Goal: Information Seeking & Learning: Learn about a topic

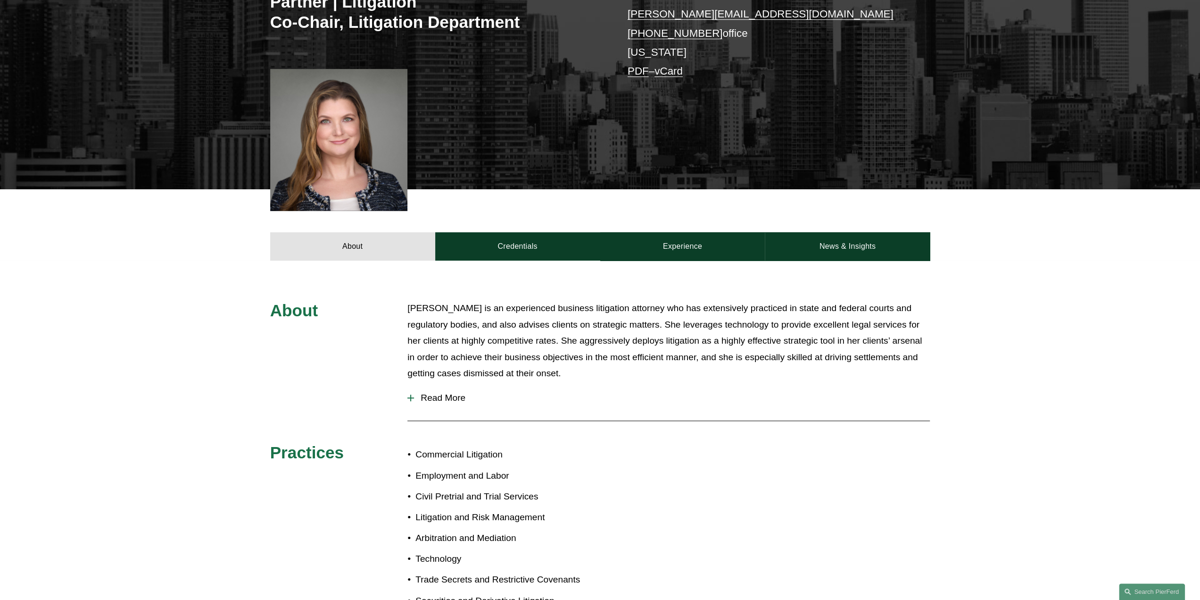
scroll to position [236, 0]
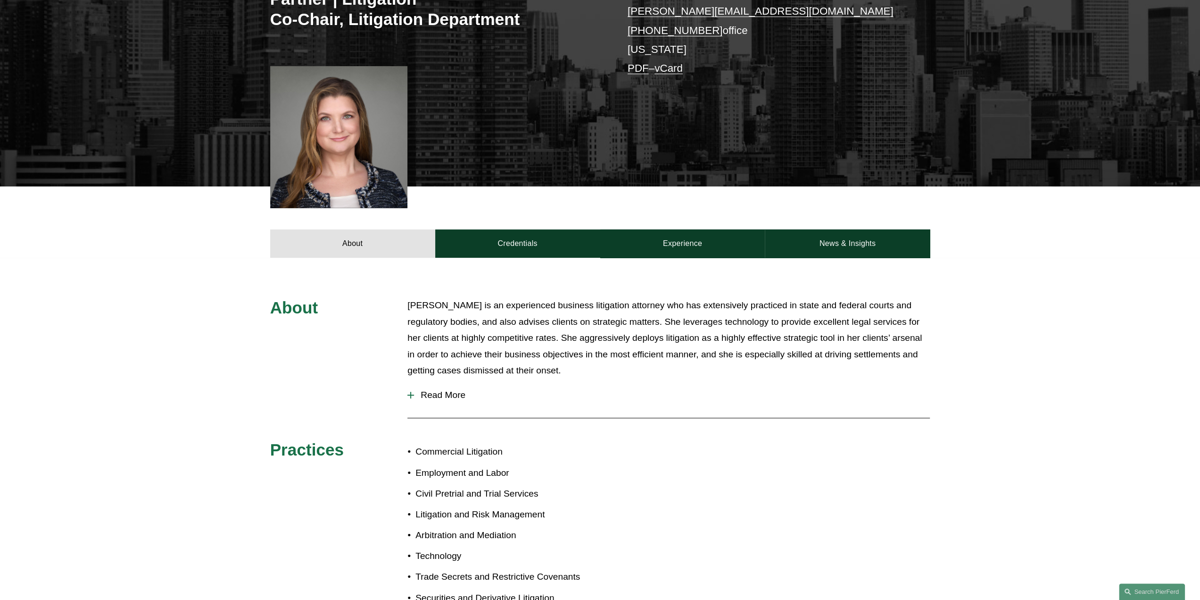
click at [447, 390] on span "Read More" at bounding box center [672, 395] width 516 height 10
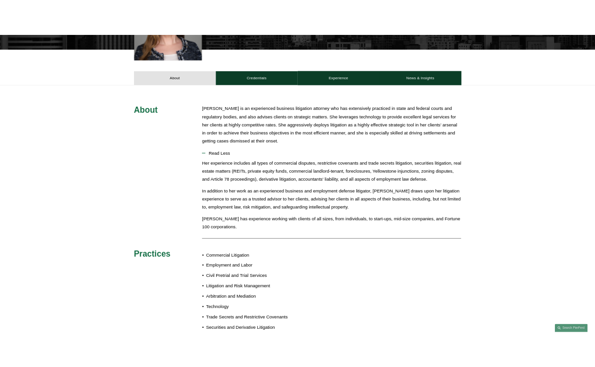
scroll to position [377, 0]
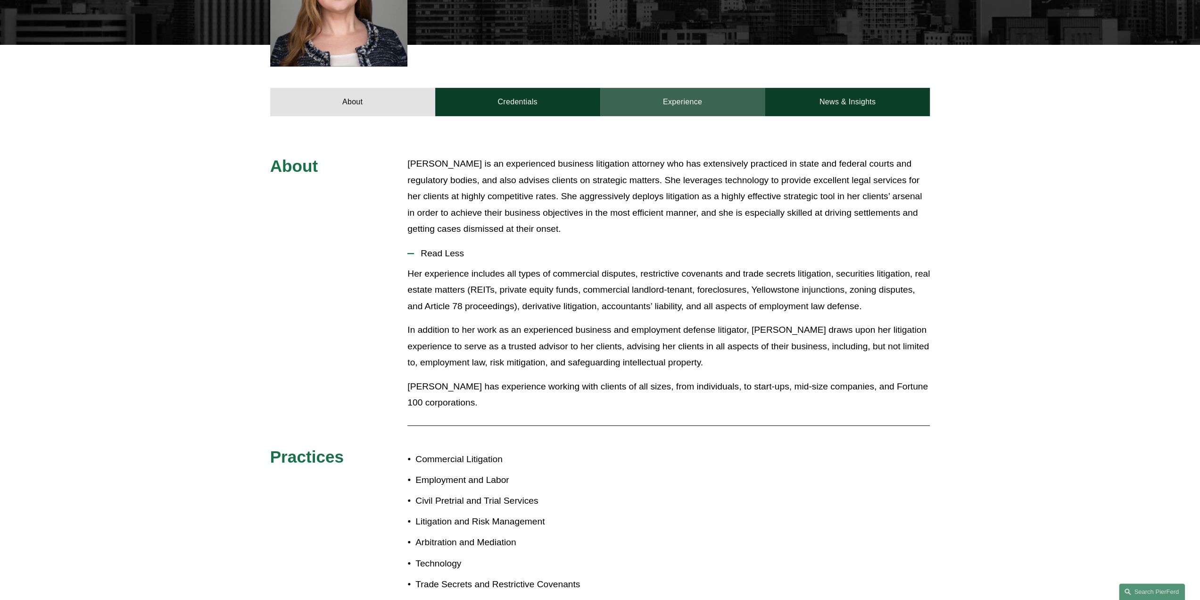
click at [672, 91] on link "Experience" at bounding box center [682, 102] width 165 height 28
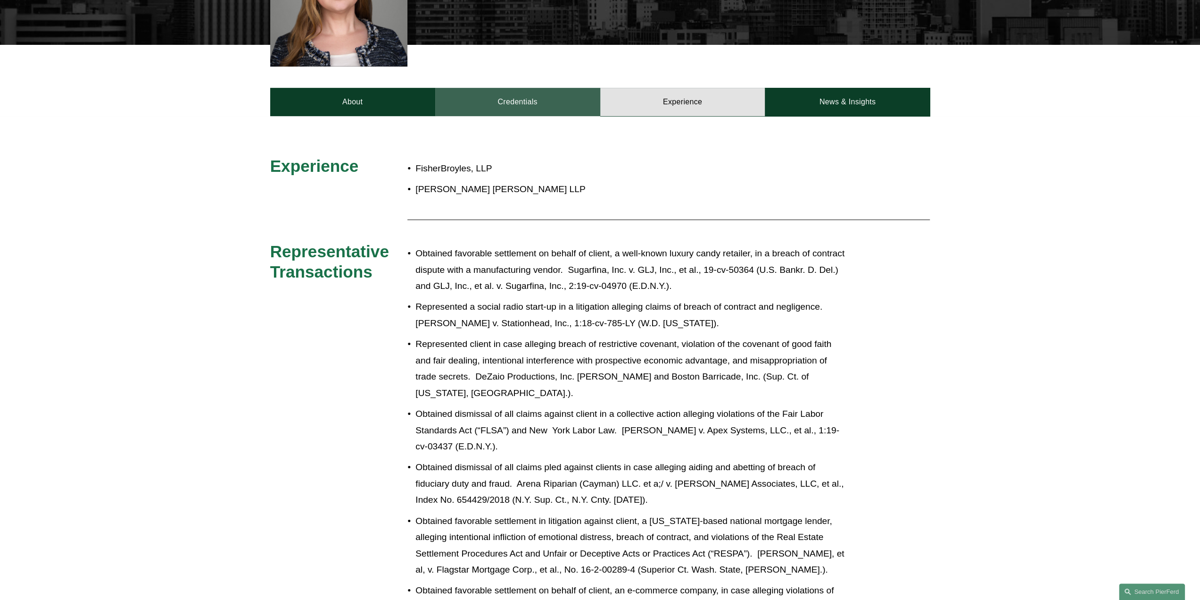
click at [534, 88] on link "Credentials" at bounding box center [517, 102] width 165 height 28
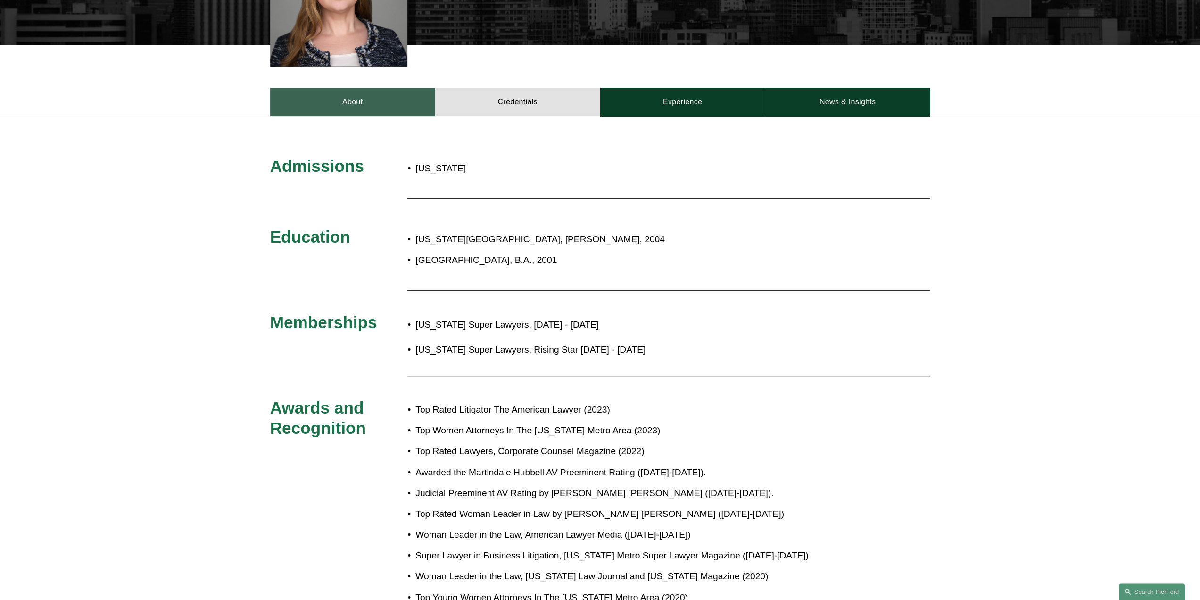
click at [381, 88] on link "About" at bounding box center [352, 102] width 165 height 28
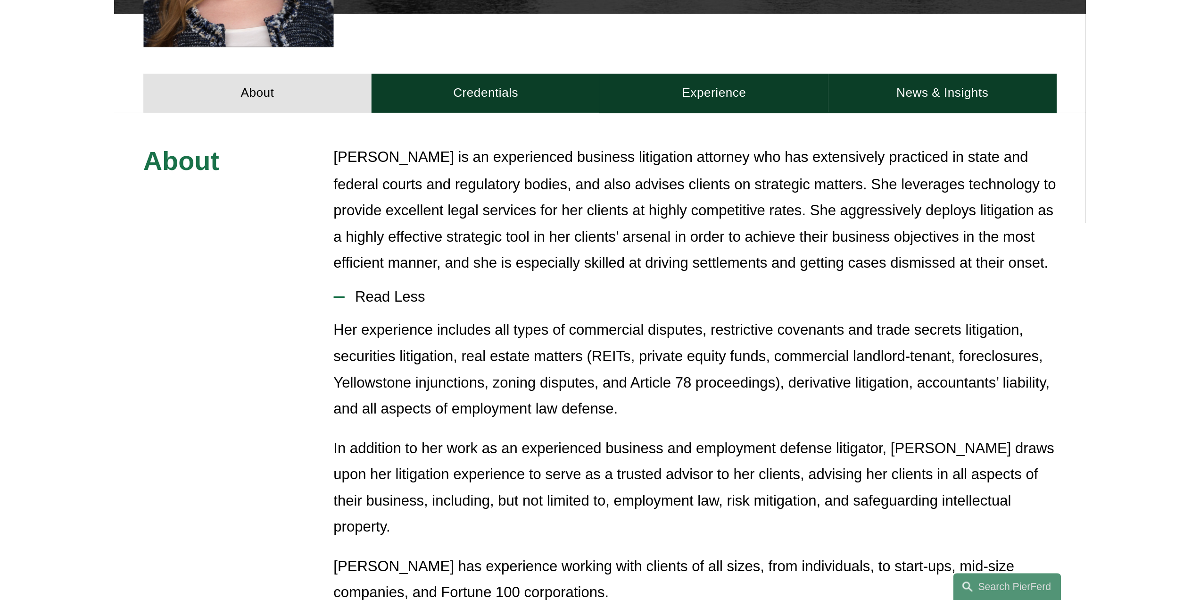
scroll to position [94, 0]
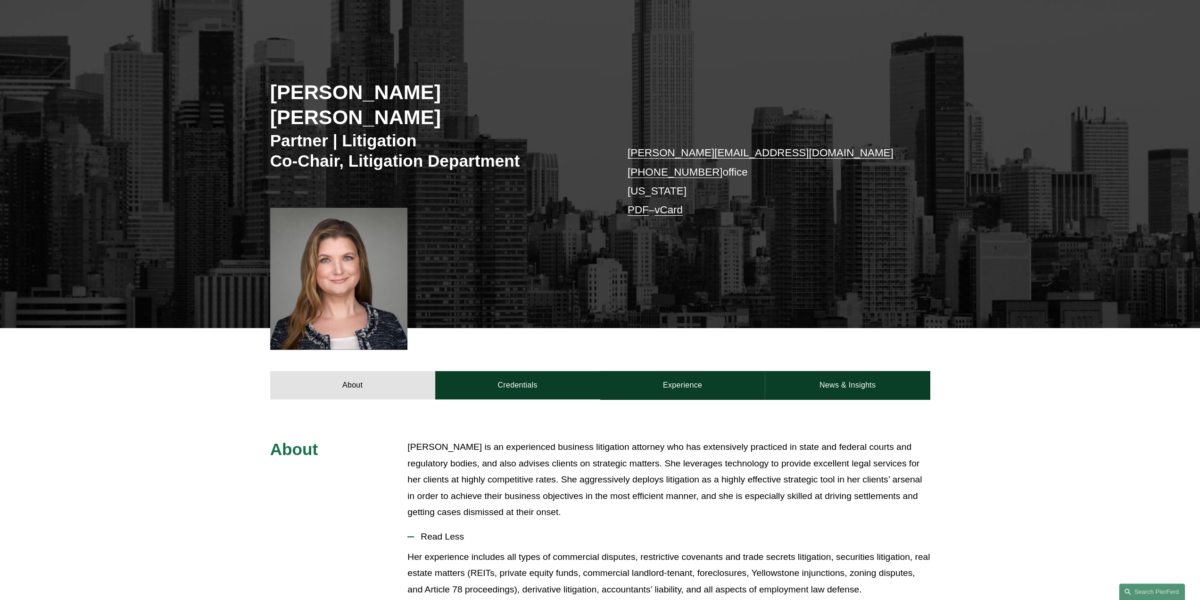
click at [362, 130] on h3 "Partner | Litigation Co-Chair, Litigation Department" at bounding box center [435, 150] width 330 height 41
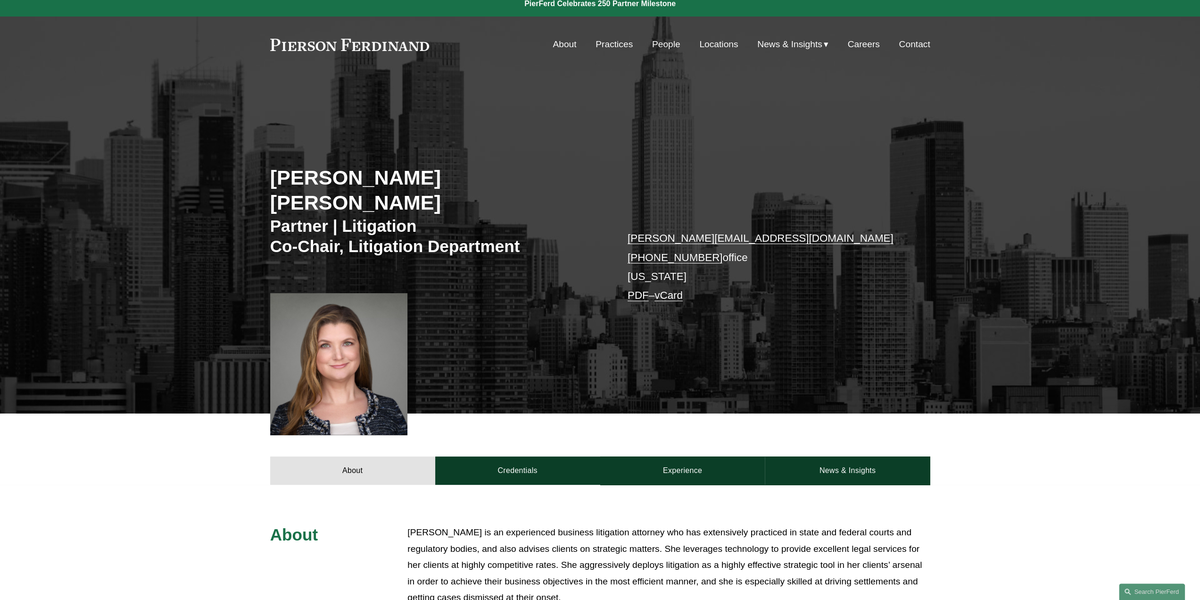
scroll to position [0, 0]
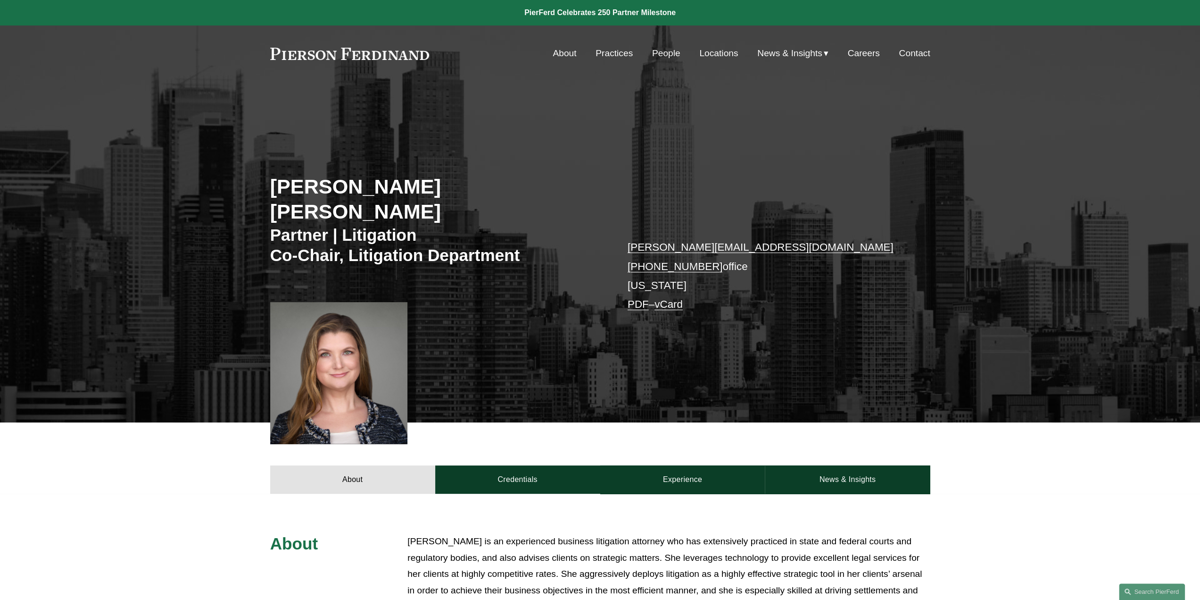
click at [617, 55] on link "Practices" at bounding box center [614, 53] width 37 height 18
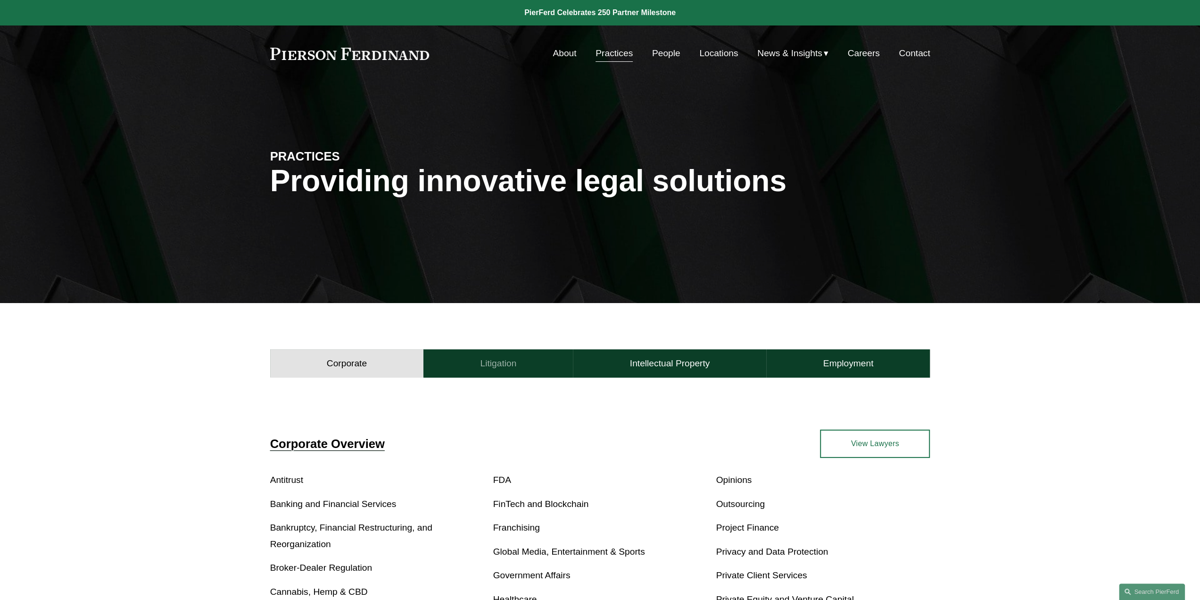
click at [502, 366] on h4 "Litigation" at bounding box center [498, 363] width 36 height 11
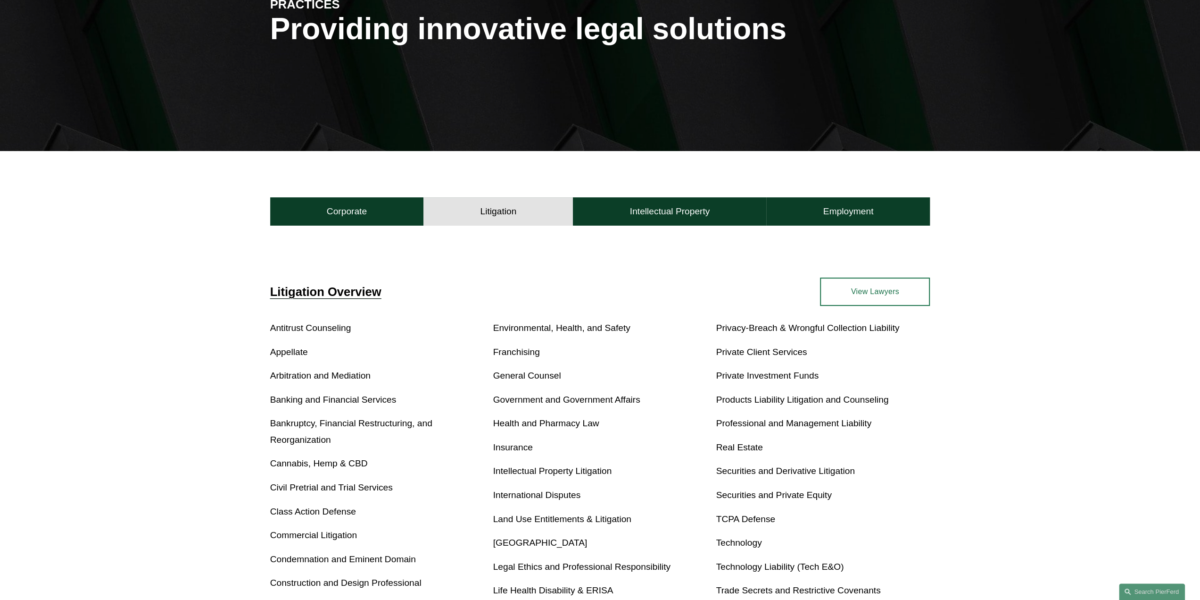
scroll to position [236, 0]
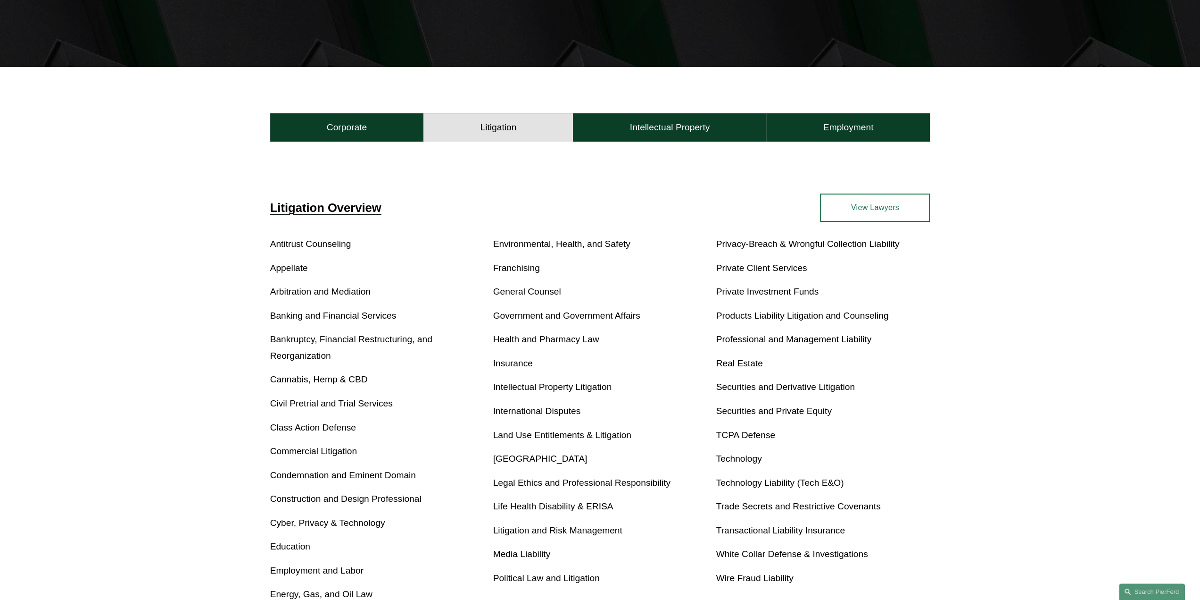
click at [324, 208] on span "Litigation Overview" at bounding box center [325, 207] width 111 height 13
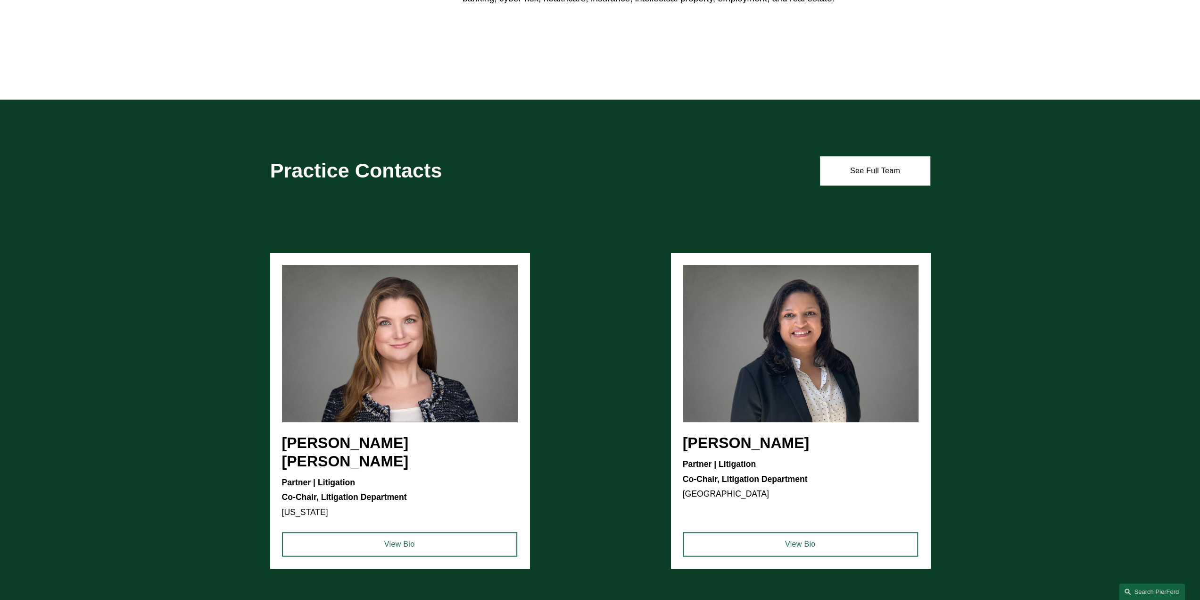
scroll to position [708, 0]
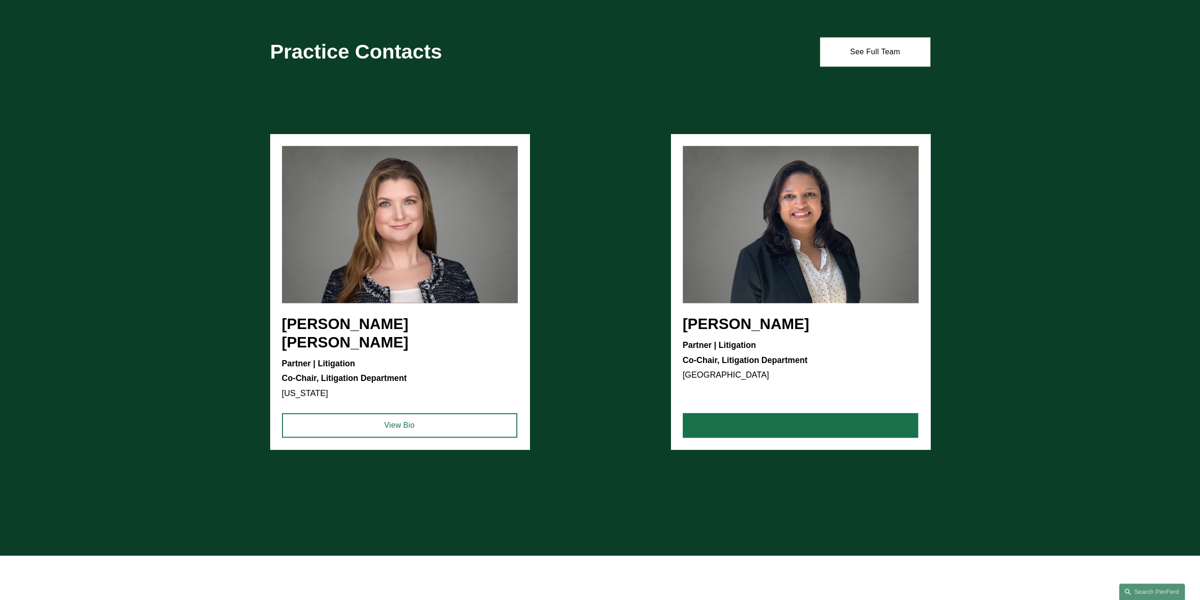
click at [771, 413] on link "View Bio" at bounding box center [800, 425] width 235 height 25
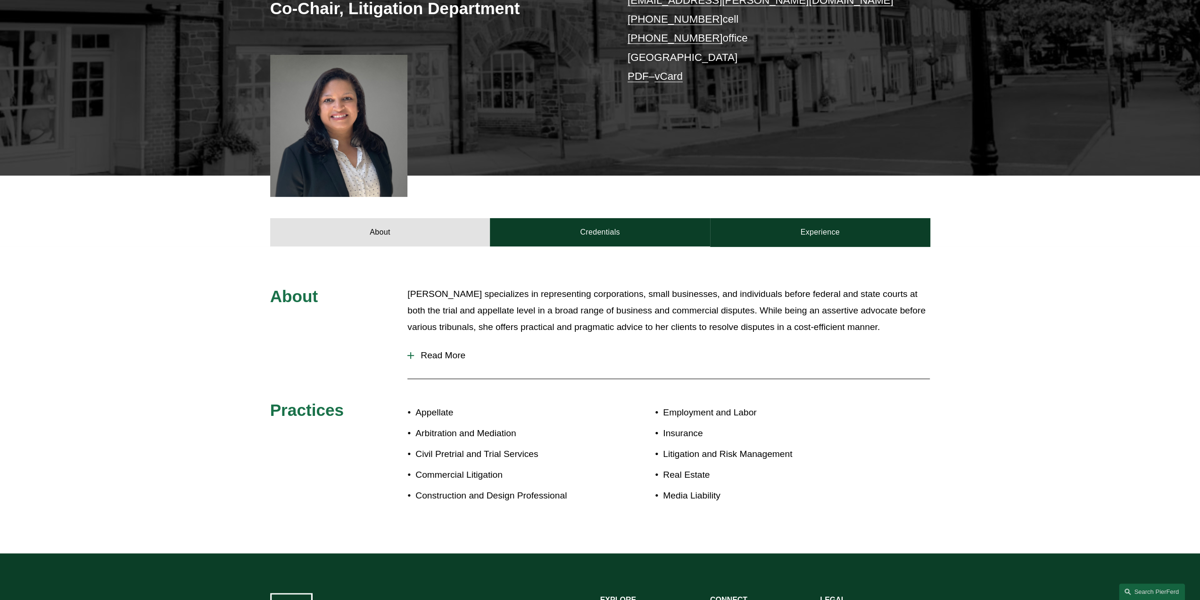
scroll to position [283, 0]
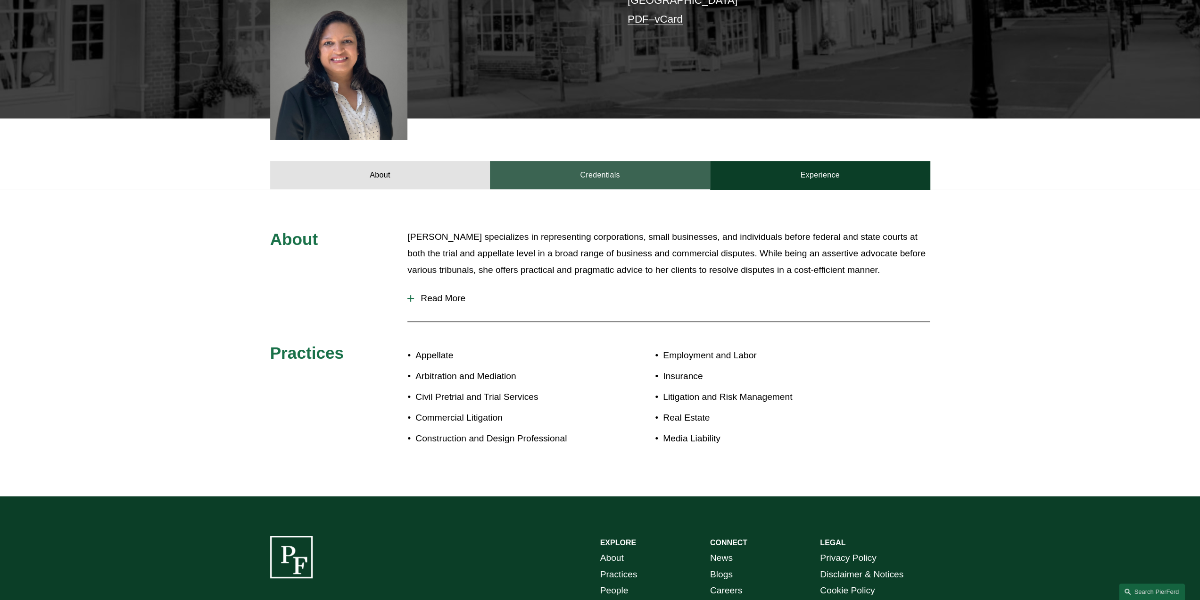
click at [608, 174] on link "Credentials" at bounding box center [600, 175] width 220 height 28
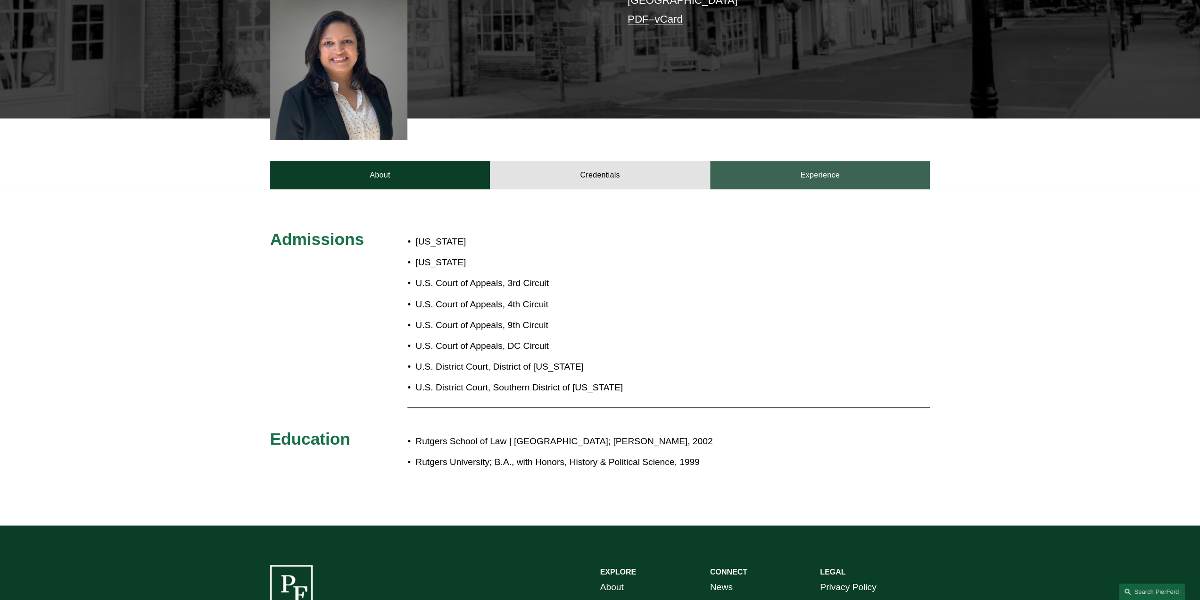
click at [795, 172] on link "Experience" at bounding box center [820, 175] width 220 height 28
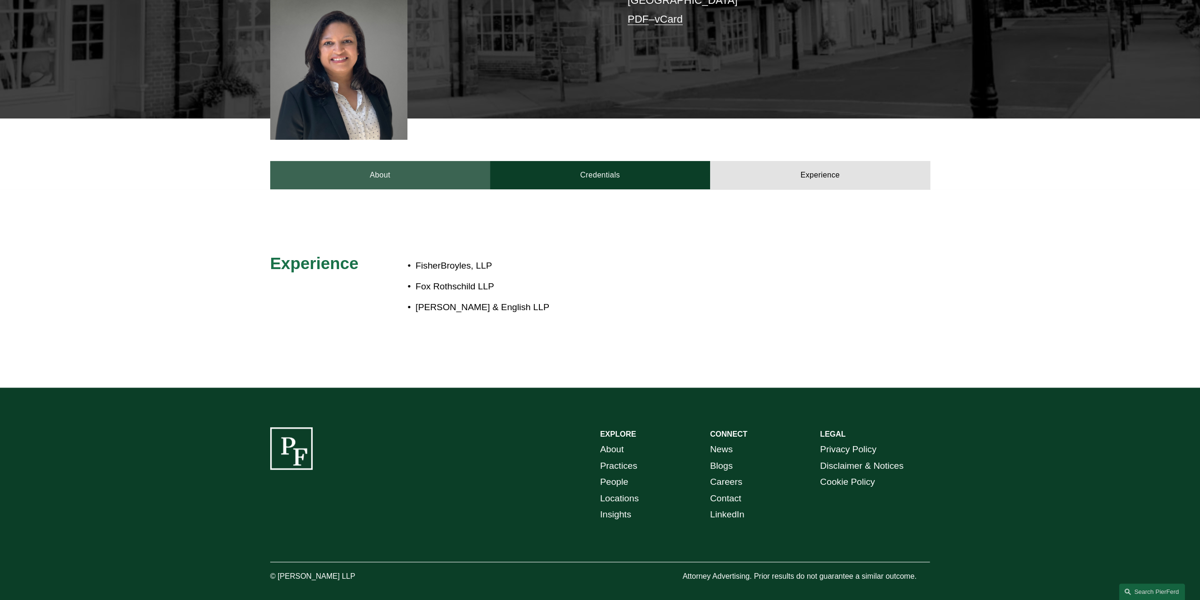
click at [339, 173] on link "About" at bounding box center [380, 175] width 220 height 28
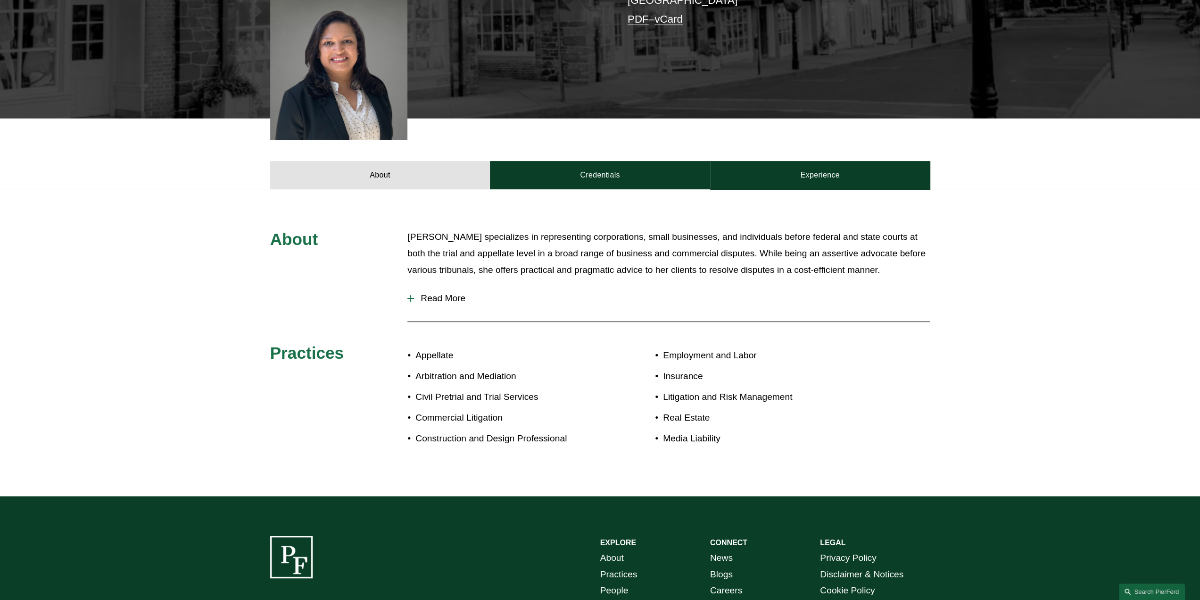
click at [427, 297] on span "Read More" at bounding box center [672, 298] width 516 height 10
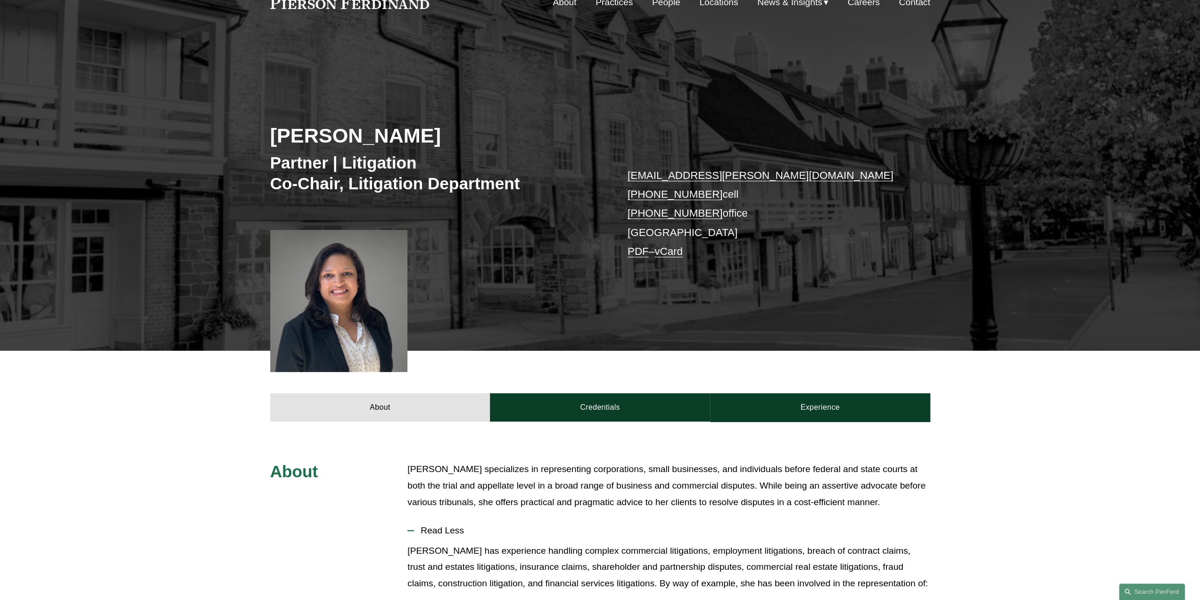
scroll to position [0, 0]
